Goal: Information Seeking & Learning: Find contact information

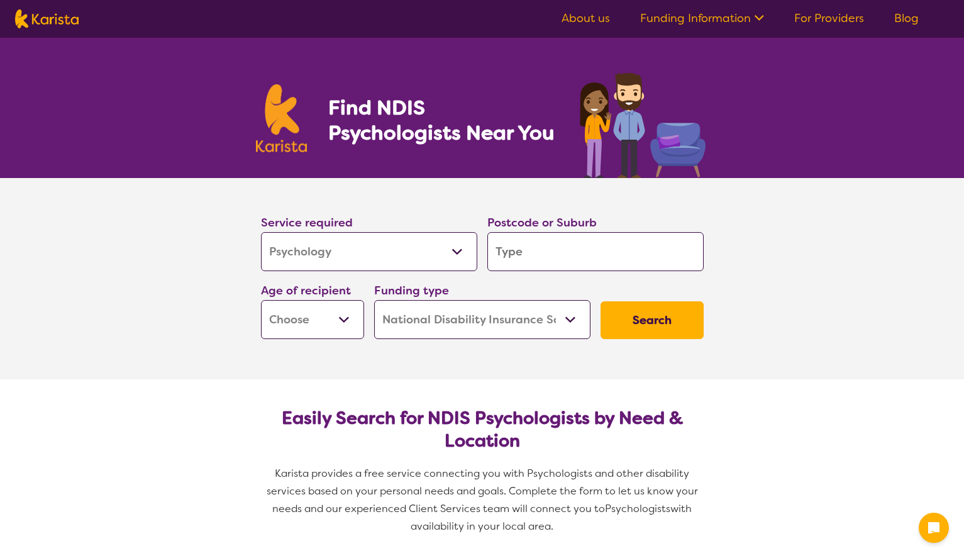
select select "Psychology"
select select "NDIS"
select select "Psychology"
select select "NDIS"
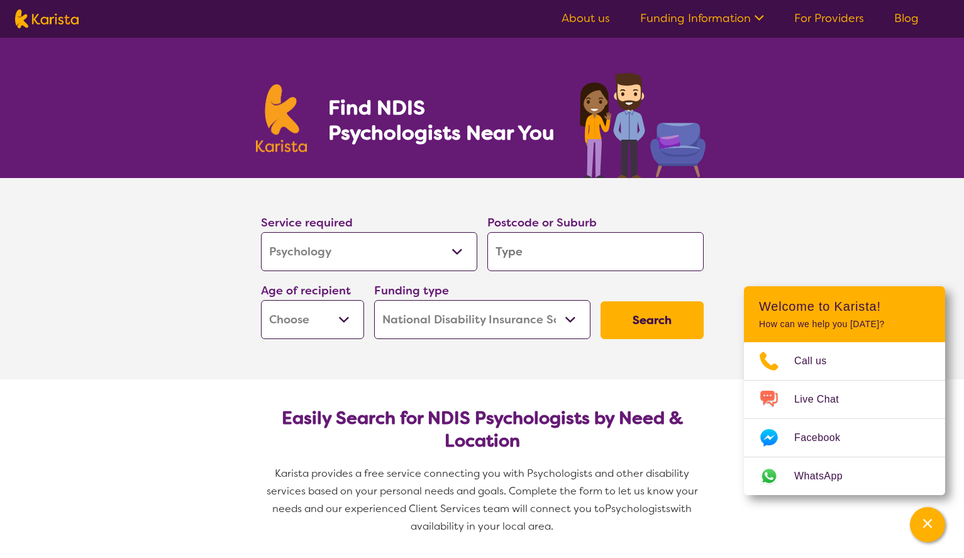
click at [334, 319] on select "Early Childhood - 0 to 9 Child - 10 to 11 Adolescent - 12 to 17 Adult - 18 to 6…" at bounding box center [312, 319] width 103 height 39
select select "AD"
click at [261, 300] on select "Early Childhood - 0 to 9 Child - 10 to 11 Adolescent - 12 to 17 Adult - 18 to 6…" at bounding box center [312, 319] width 103 height 39
select select "AD"
click at [551, 256] on input "search" at bounding box center [595, 251] width 216 height 39
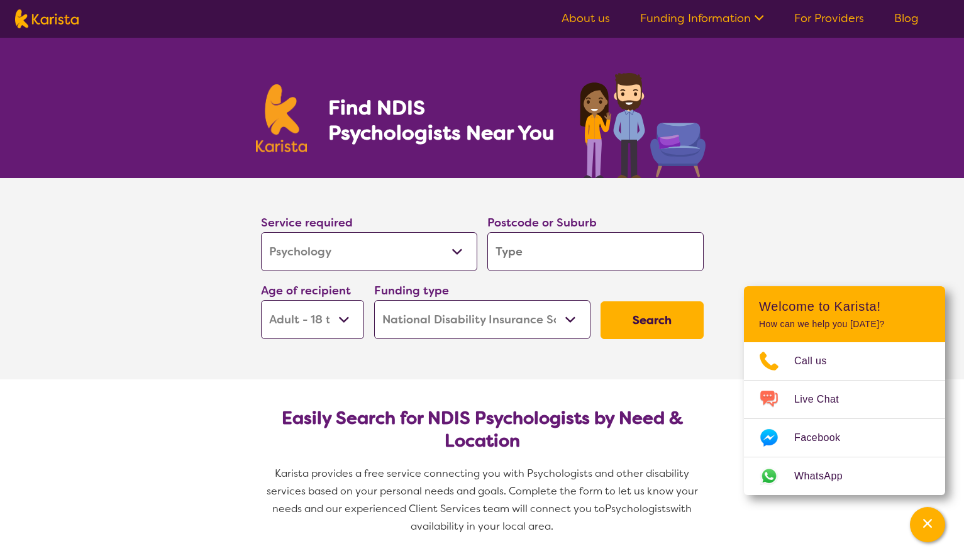
type input "4212"
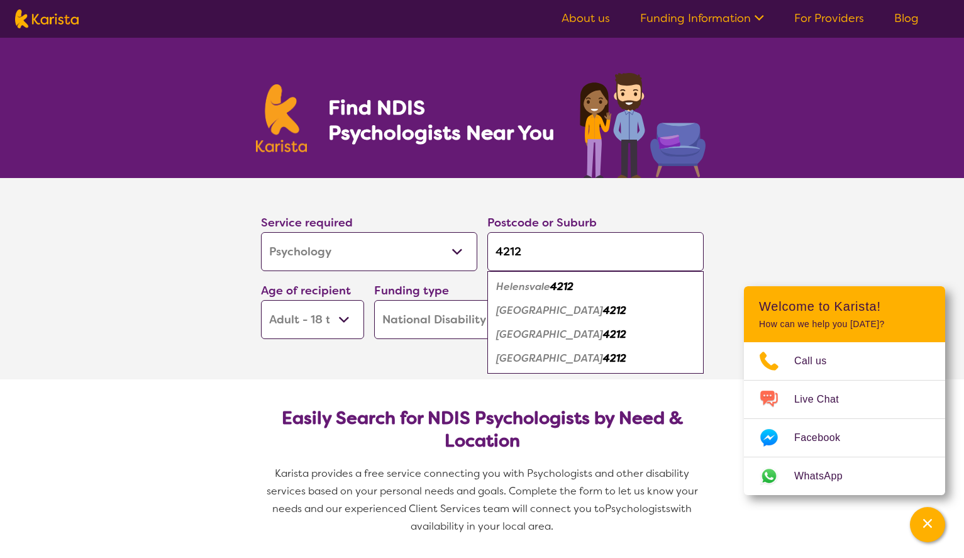
click at [642, 320] on div "[GEOGRAPHIC_DATA] 4212" at bounding box center [596, 311] width 204 height 24
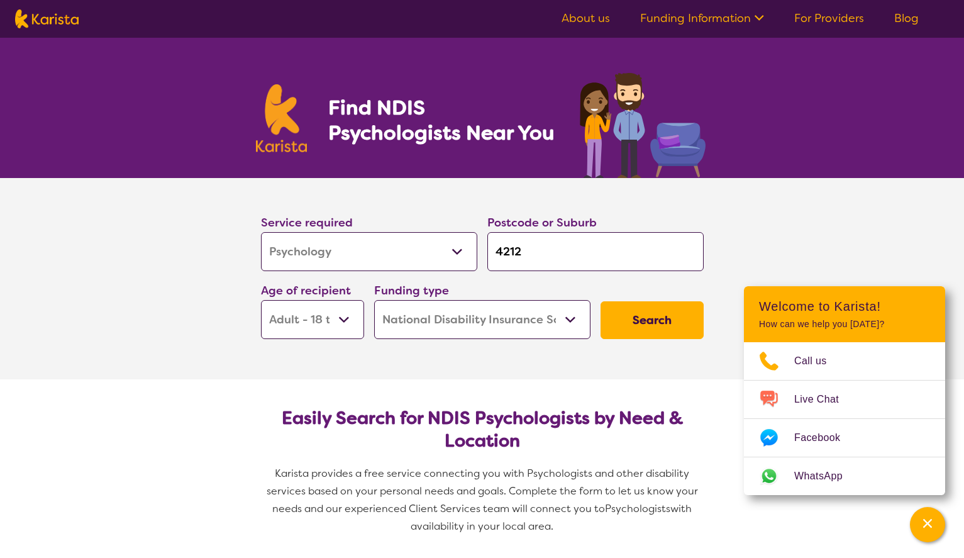
click at [660, 325] on button "Search" at bounding box center [652, 320] width 103 height 38
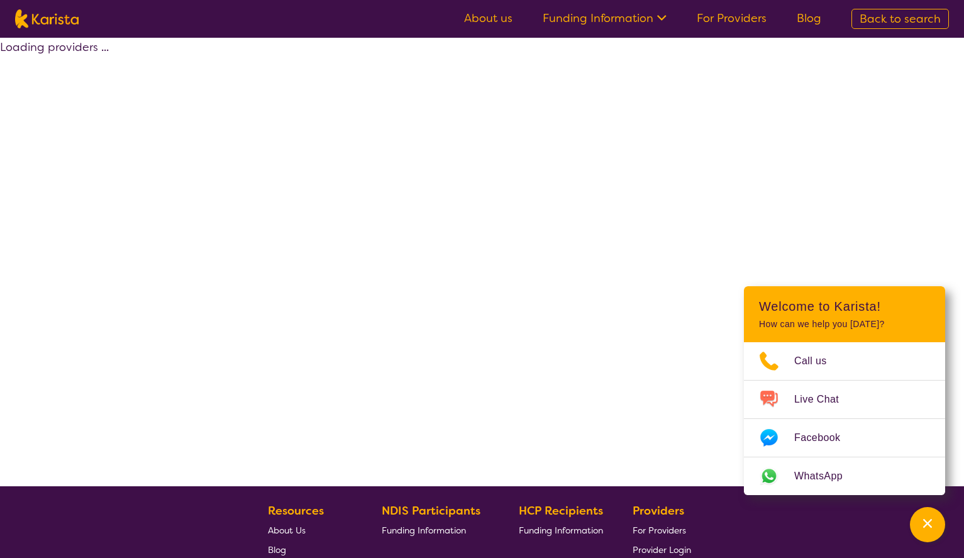
select select "by_score"
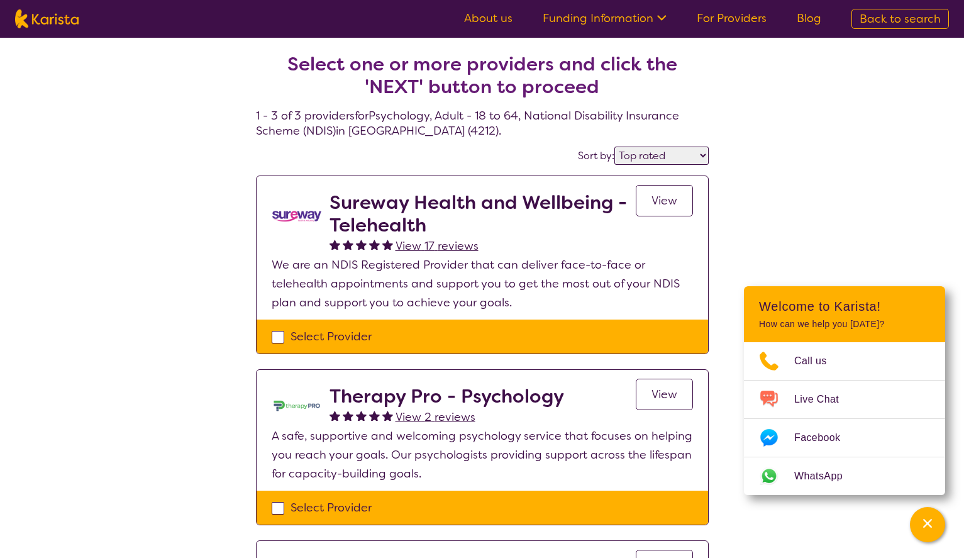
select select "Psychology"
select select "AD"
select select "NDIS"
select select "Psychology"
select select "AD"
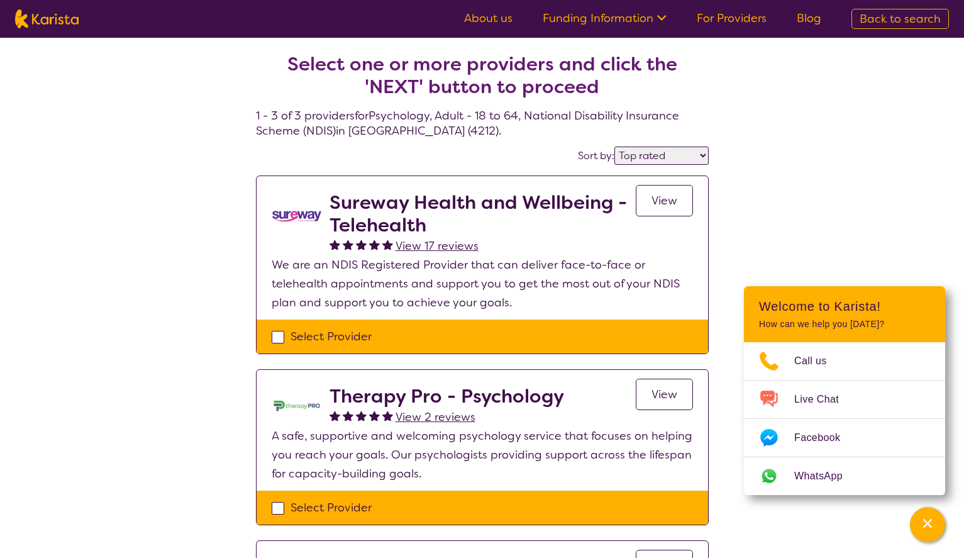
select select "NDIS"
